Goal: Find specific page/section: Find specific page/section

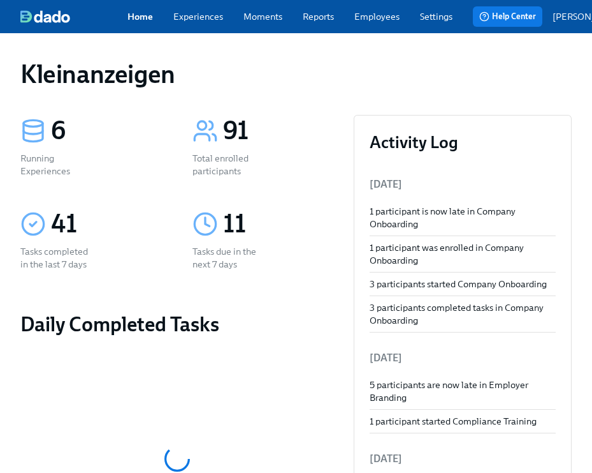
click at [381, 22] on link "Employees" at bounding box center [377, 16] width 45 height 13
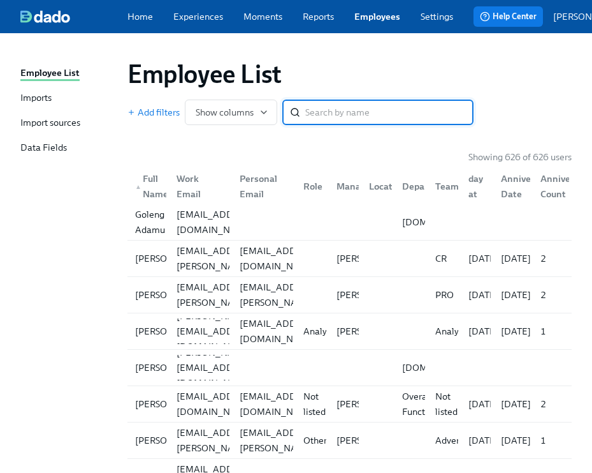
click at [340, 123] on input "search" at bounding box center [389, 112] width 168 height 26
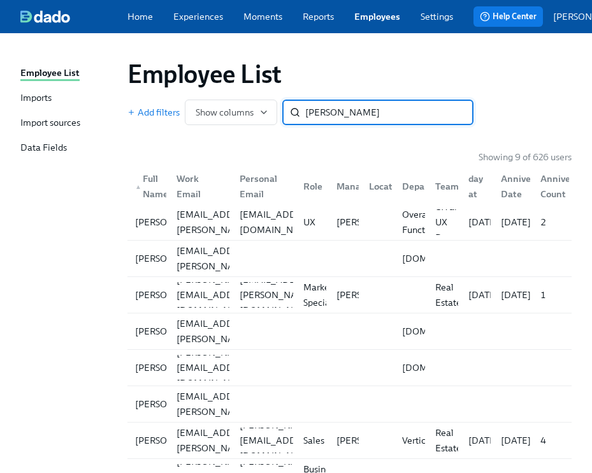
type input "stefanie"
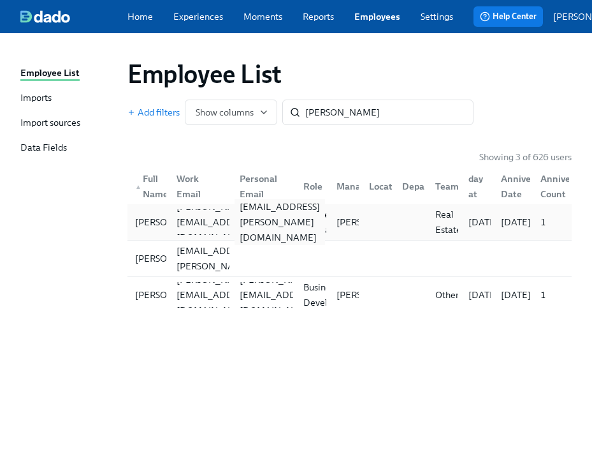
click at [231, 221] on div "binder.stefanie@gmx.de" at bounding box center [261, 222] width 63 height 26
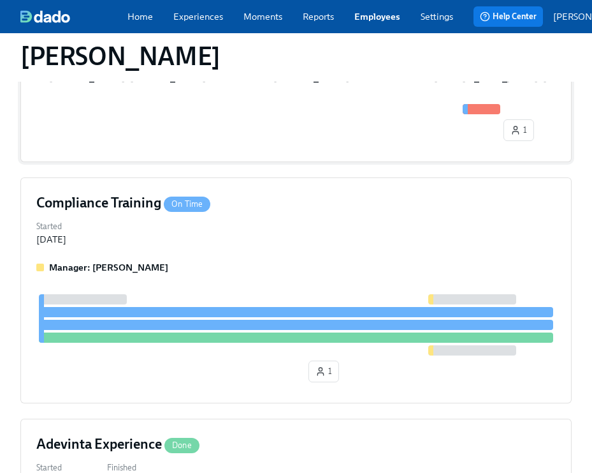
scroll to position [444, 0]
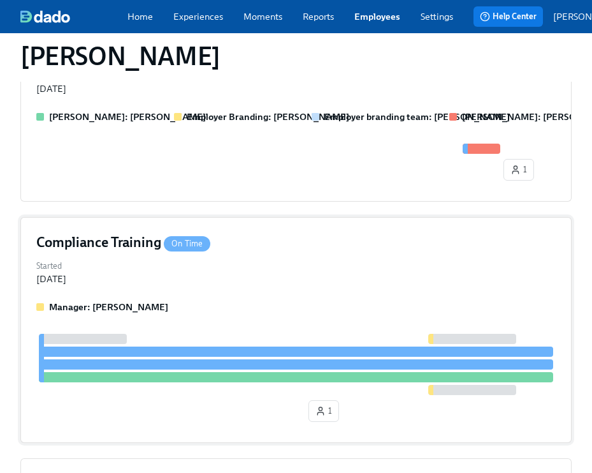
click at [174, 266] on div "Started Aug 03, 2025" at bounding box center [296, 271] width 520 height 28
